Goal: Information Seeking & Learning: Learn about a topic

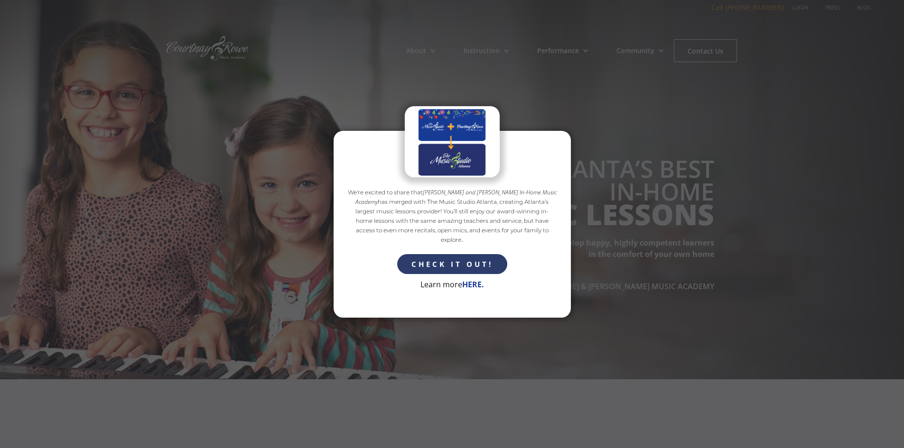
click at [714, 108] on div "We're excited to share that [PERSON_NAME] and [PERSON_NAME] In-Home Music Acade…" at bounding box center [452, 224] width 904 height 448
click at [712, 56] on div "We're excited to share that [PERSON_NAME] and [PERSON_NAME] In-Home Music Acade…" at bounding box center [452, 224] width 904 height 448
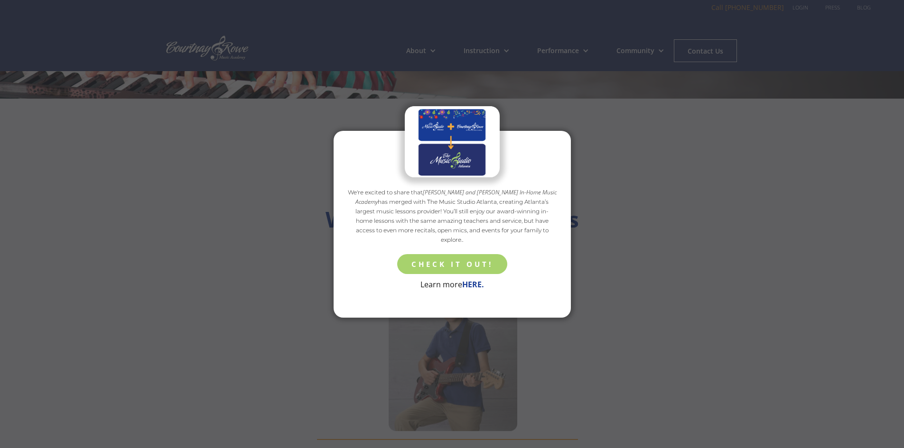
scroll to position [332, 0]
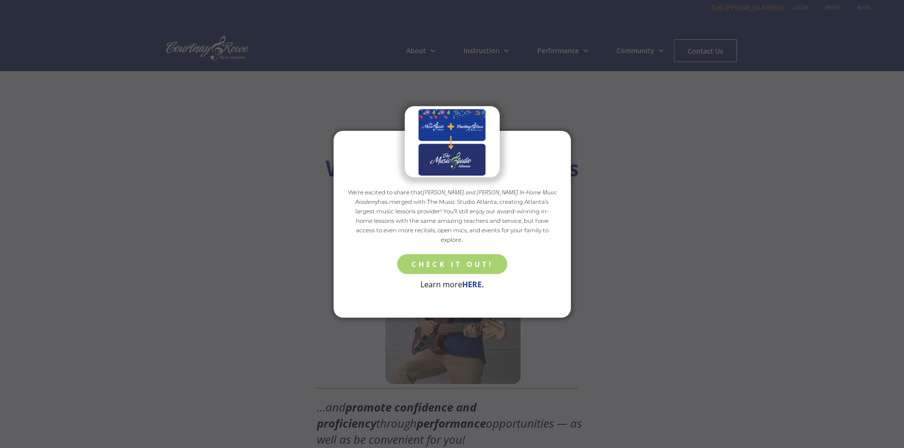
click at [446, 274] on link "CHECK IT OUT!" at bounding box center [452, 264] width 110 height 20
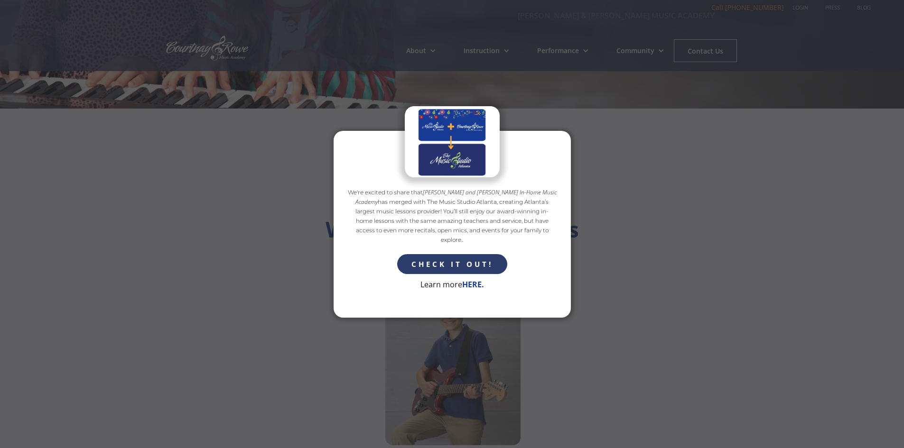
scroll to position [190, 0]
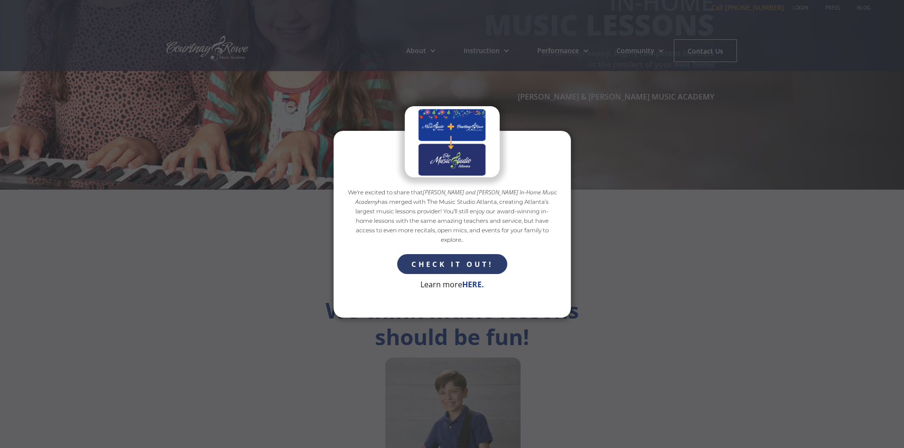
click at [703, 54] on div "We're excited to share that [PERSON_NAME] and [PERSON_NAME] In-Home Music Acade…" at bounding box center [452, 224] width 904 height 448
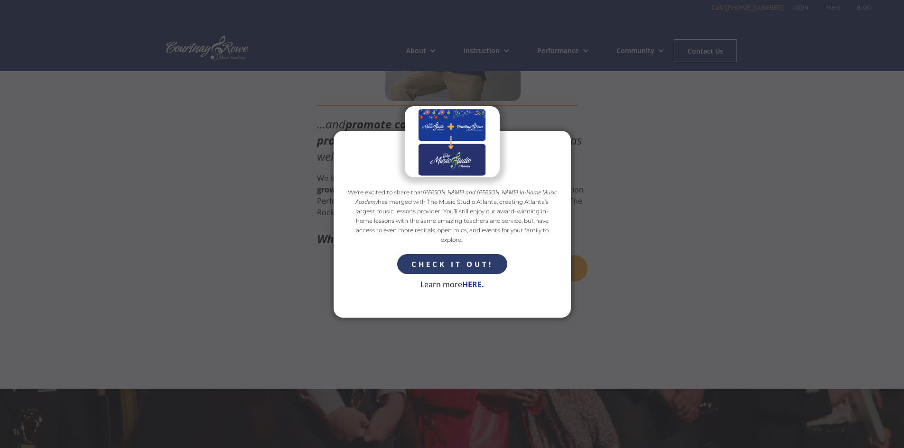
scroll to position [664, 0]
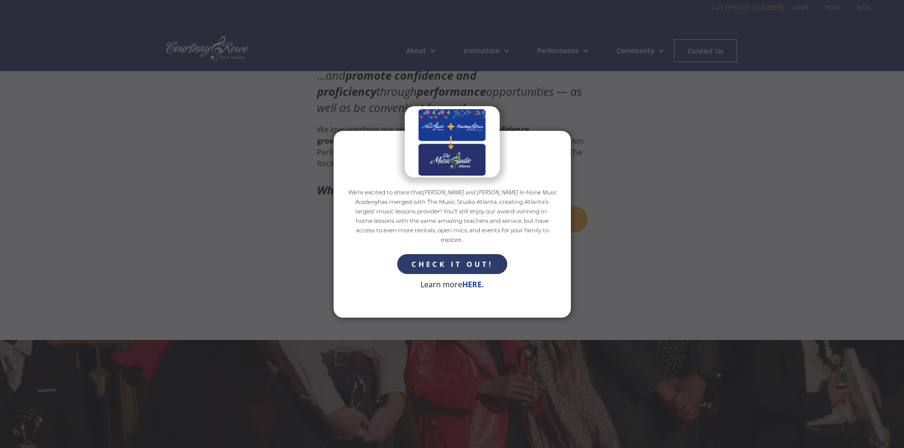
drag, startPoint x: 413, startPoint y: 67, endPoint x: 469, endPoint y: 62, distance: 56.2
click at [413, 106] on div at bounding box center [452, 141] width 95 height 71
drag, startPoint x: 610, startPoint y: 77, endPoint x: 634, endPoint y: 96, distance: 31.1
click at [625, 92] on div "We're excited to share that [PERSON_NAME] and [PERSON_NAME] In-Home Music Acade…" at bounding box center [452, 224] width 904 height 448
drag, startPoint x: 285, startPoint y: 175, endPoint x: 279, endPoint y: 231, distance: 56.3
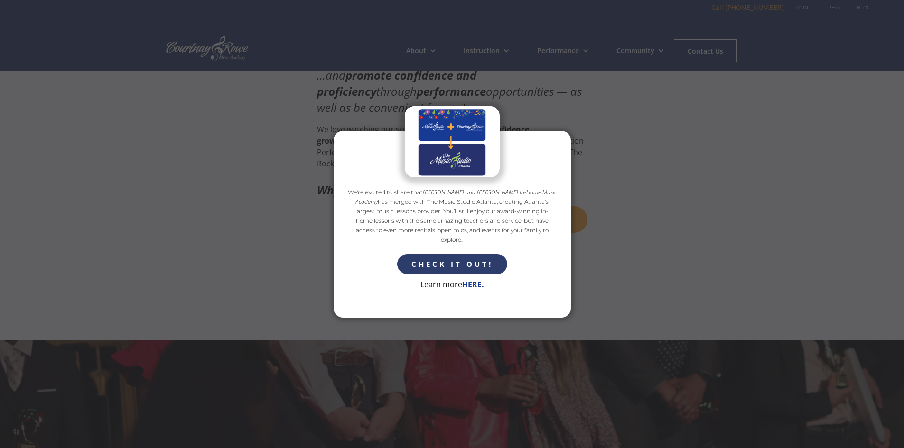
click at [333, 180] on div "We're excited to share that [PERSON_NAME] and [PERSON_NAME] In-Home Music Acade…" at bounding box center [451, 224] width 237 height 187
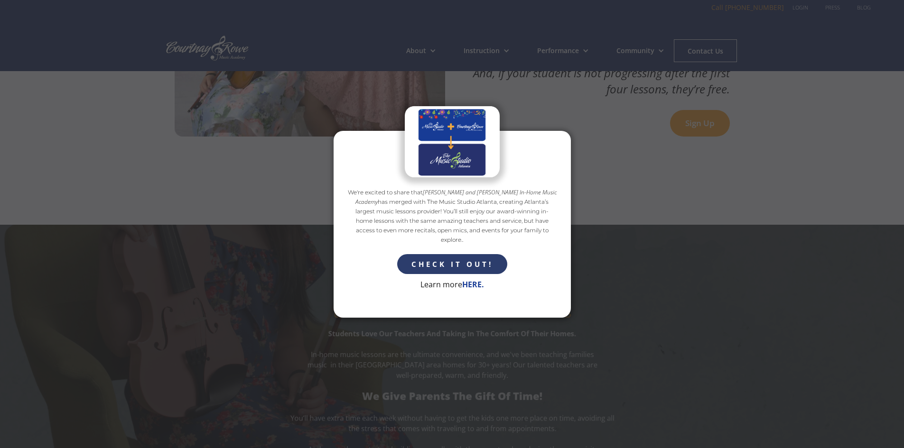
scroll to position [1708, 0]
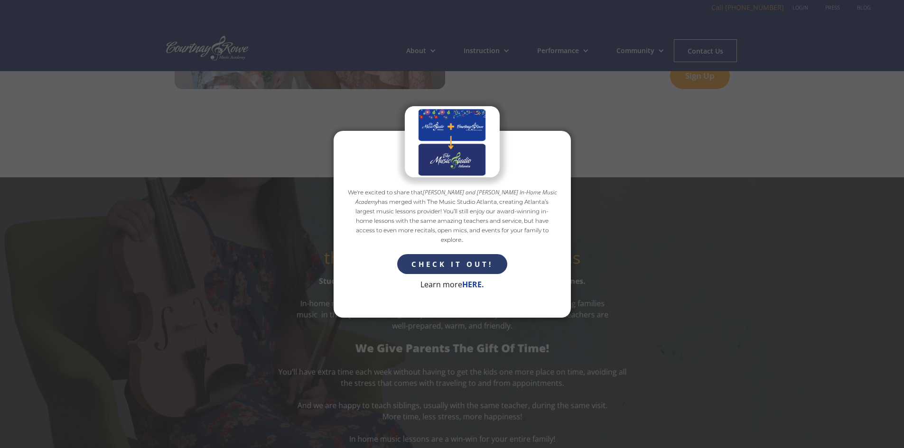
click at [467, 290] on strong "HERE." at bounding box center [473, 284] width 22 height 10
click at [488, 111] on img at bounding box center [452, 141] width 92 height 71
click at [461, 155] on img at bounding box center [452, 141] width 92 height 71
click at [462, 276] on div "We're excited to share that [PERSON_NAME] and [PERSON_NAME] In-Home Music Acade…" at bounding box center [451, 224] width 237 height 187
click at [462, 274] on link "CHECK IT OUT!" at bounding box center [452, 264] width 110 height 20
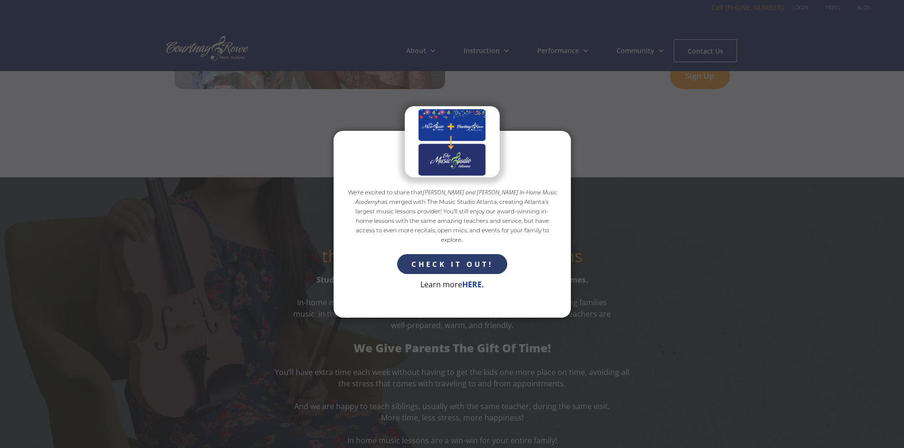
click at [706, 162] on div "We're excited to share that [PERSON_NAME] and [PERSON_NAME] In-Home Music Acade…" at bounding box center [452, 224] width 904 height 448
